Goal: Find contact information: Find contact information

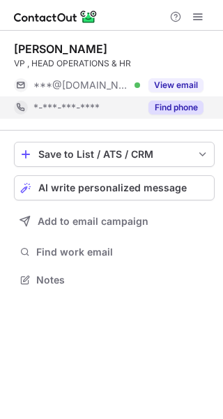
scroll to position [270, 223]
click at [178, 109] on button "Find phone" at bounding box center [176, 107] width 55 height 14
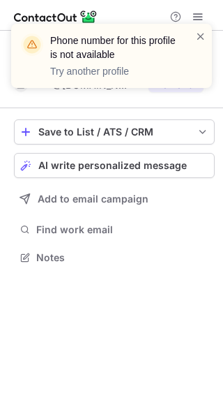
scroll to position [248, 223]
click at [195, 36] on div "Phone number for this profile is not available Try another profile" at bounding box center [106, 55] width 179 height 53
click at [200, 35] on span at bounding box center [200, 36] width 11 height 14
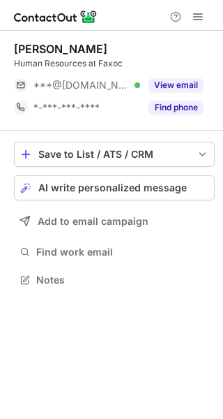
scroll to position [270, 223]
click at [172, 116] on div "Find phone" at bounding box center [171, 107] width 63 height 22
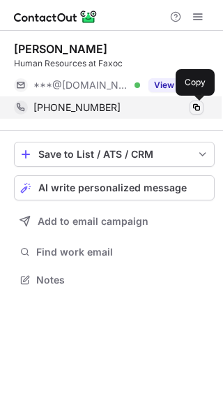
click at [199, 110] on span at bounding box center [196, 107] width 11 height 11
